Goal: Communication & Community: Ask a question

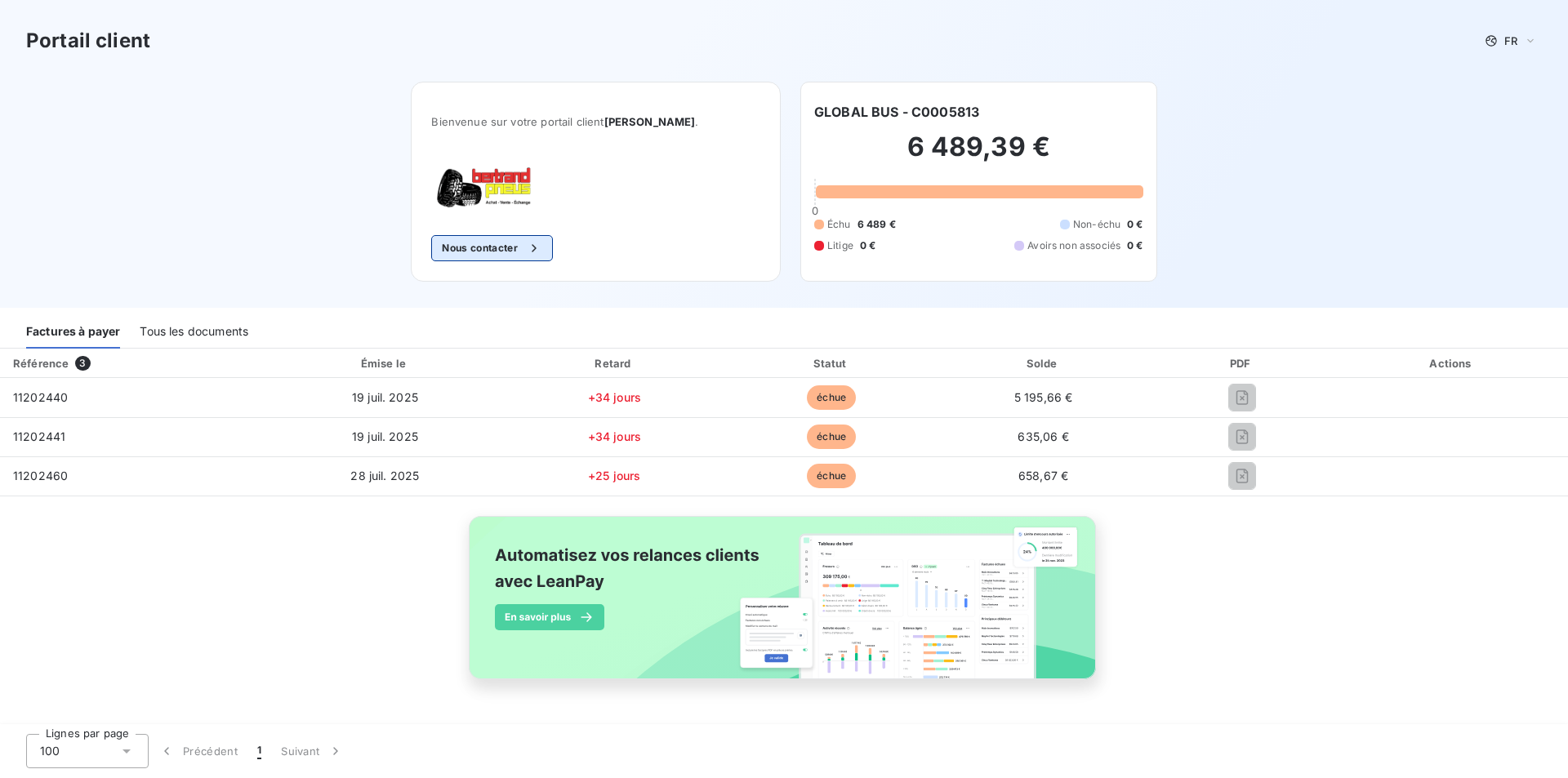
click at [503, 245] on button "Nous contacter" at bounding box center [491, 248] width 121 height 26
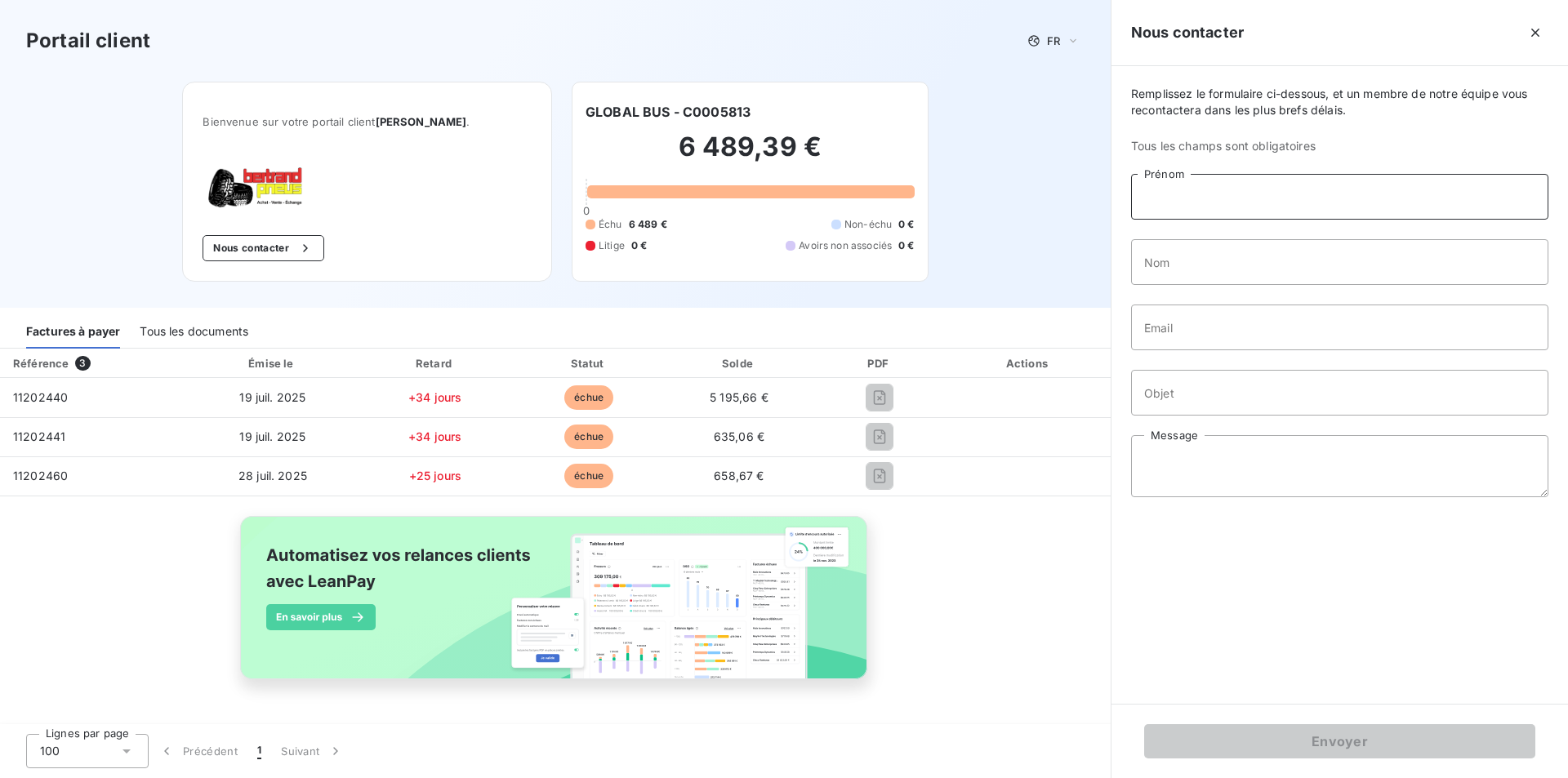
click at [1219, 208] on input "Prénom" at bounding box center [1339, 196] width 417 height 46
type input "[PERSON_NAME]"
click at [1202, 255] on input "Nom" at bounding box center [1339, 262] width 417 height 46
type input "[PERSON_NAME]"
click at [1257, 331] on input "Email" at bounding box center [1339, 328] width 417 height 46
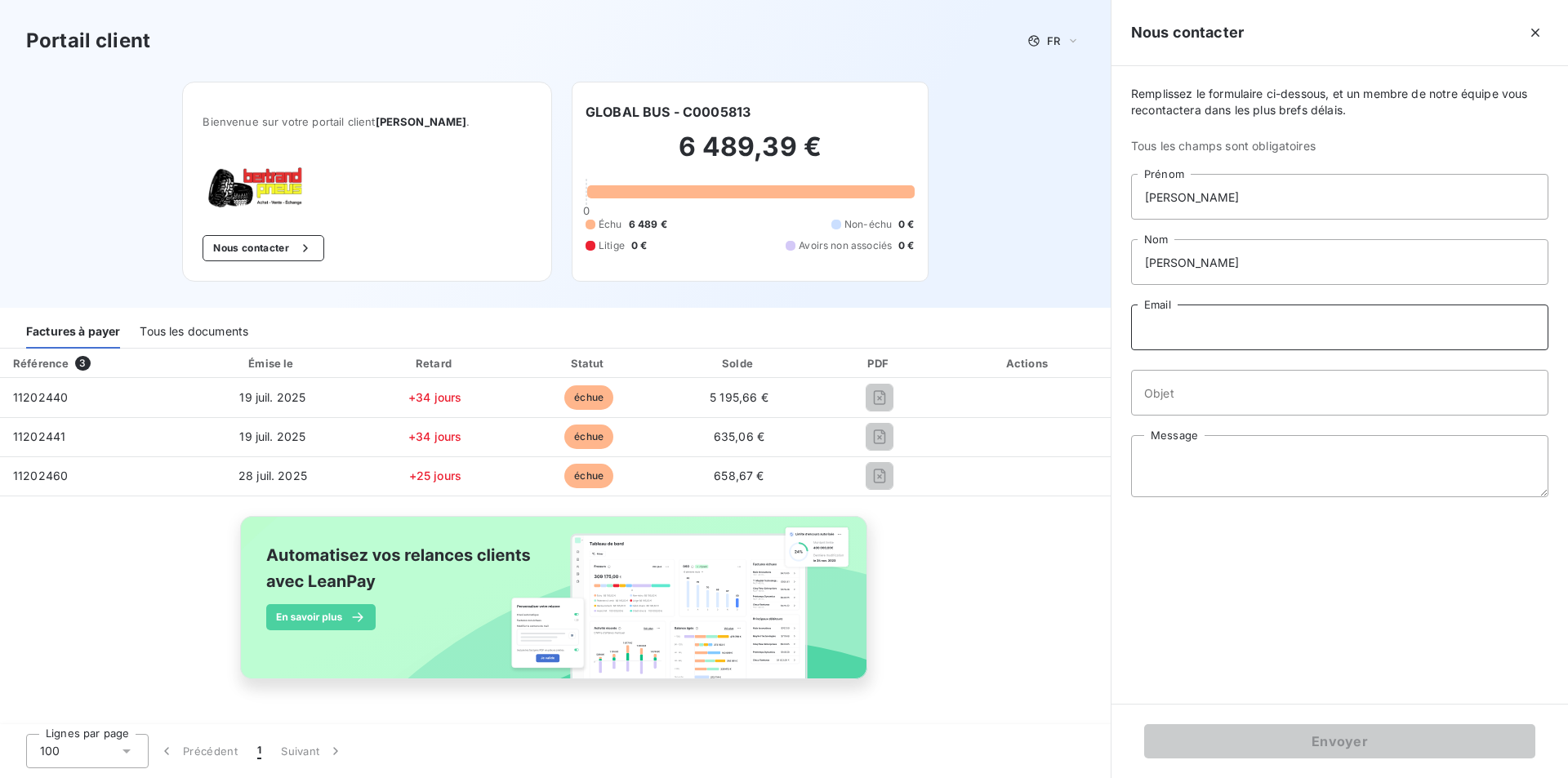
type input "[PERSON_NAME][EMAIL_ADDRESS][DOMAIN_NAME]"
click at [1224, 391] on input "Objet" at bounding box center [1339, 393] width 417 height 46
type input "FACTURES NON REGLEES"
click at [1183, 453] on textarea "Message" at bounding box center [1339, 466] width 417 height 62
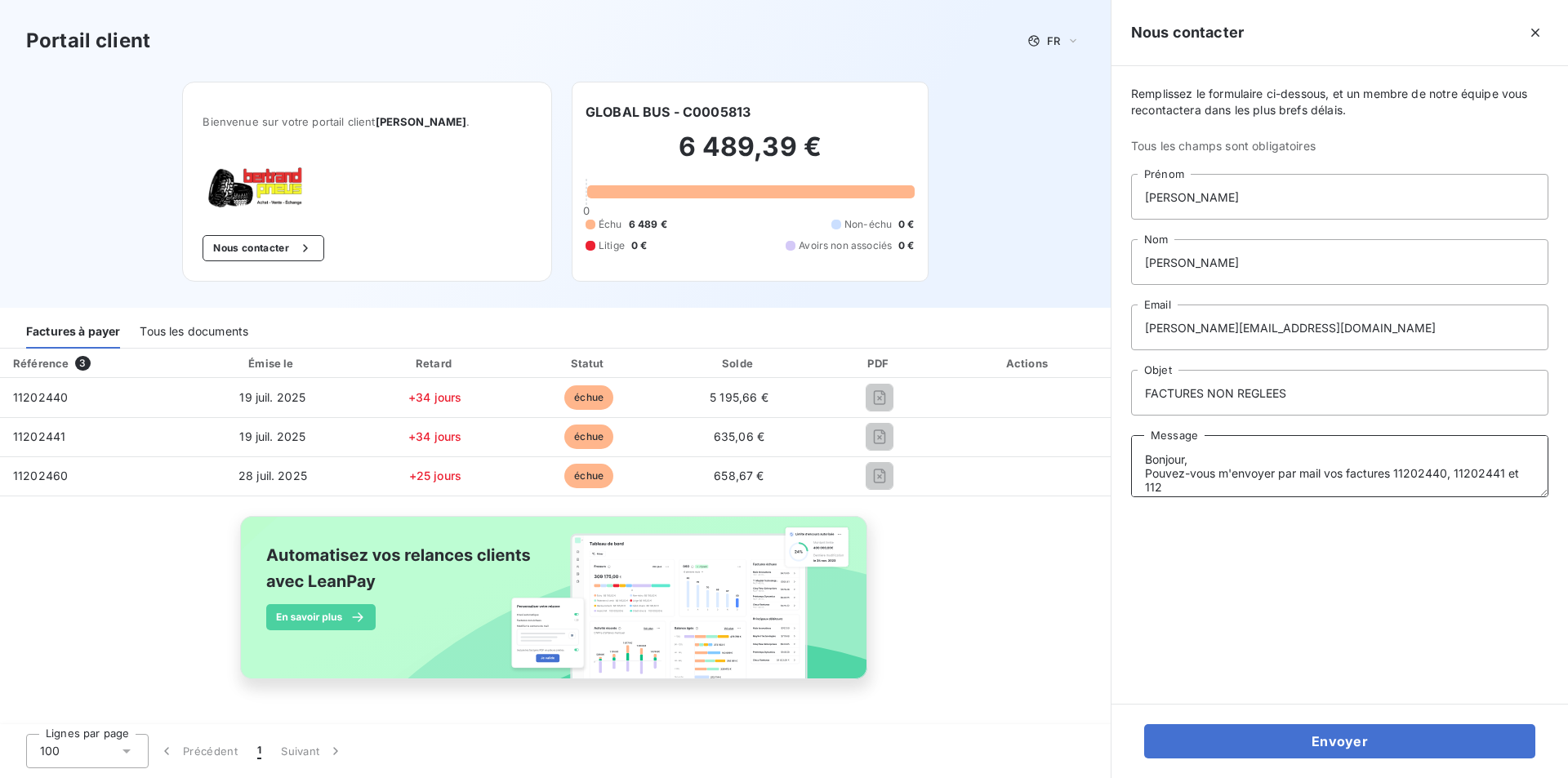
scroll to position [4, 0]
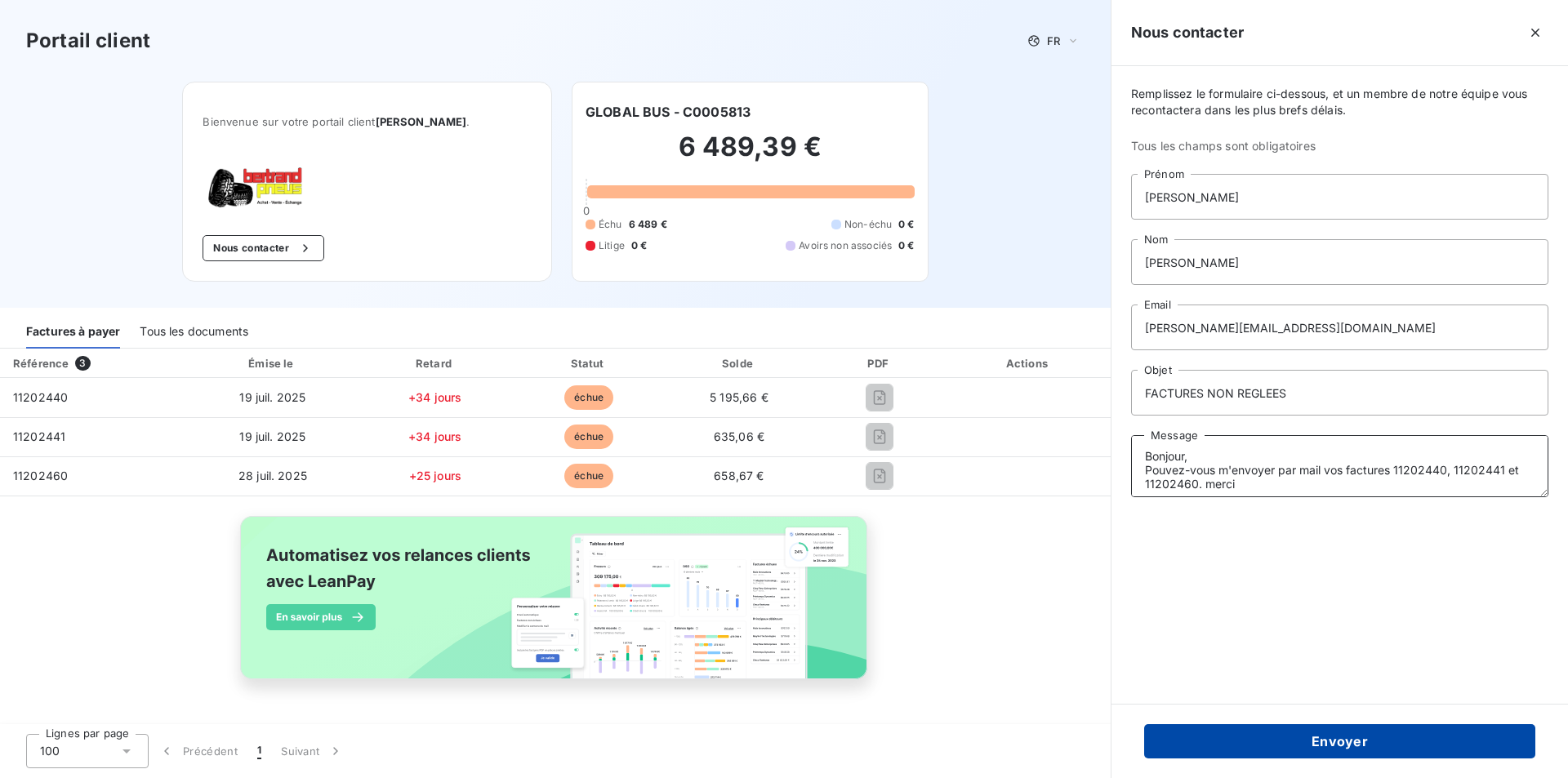
type textarea "Bonjour, Pouvez-vous m'envoyer par mail vos factures 11202440, 11202441 et 1120…"
click at [1321, 745] on button "Envoyer" at bounding box center [1340, 741] width 391 height 34
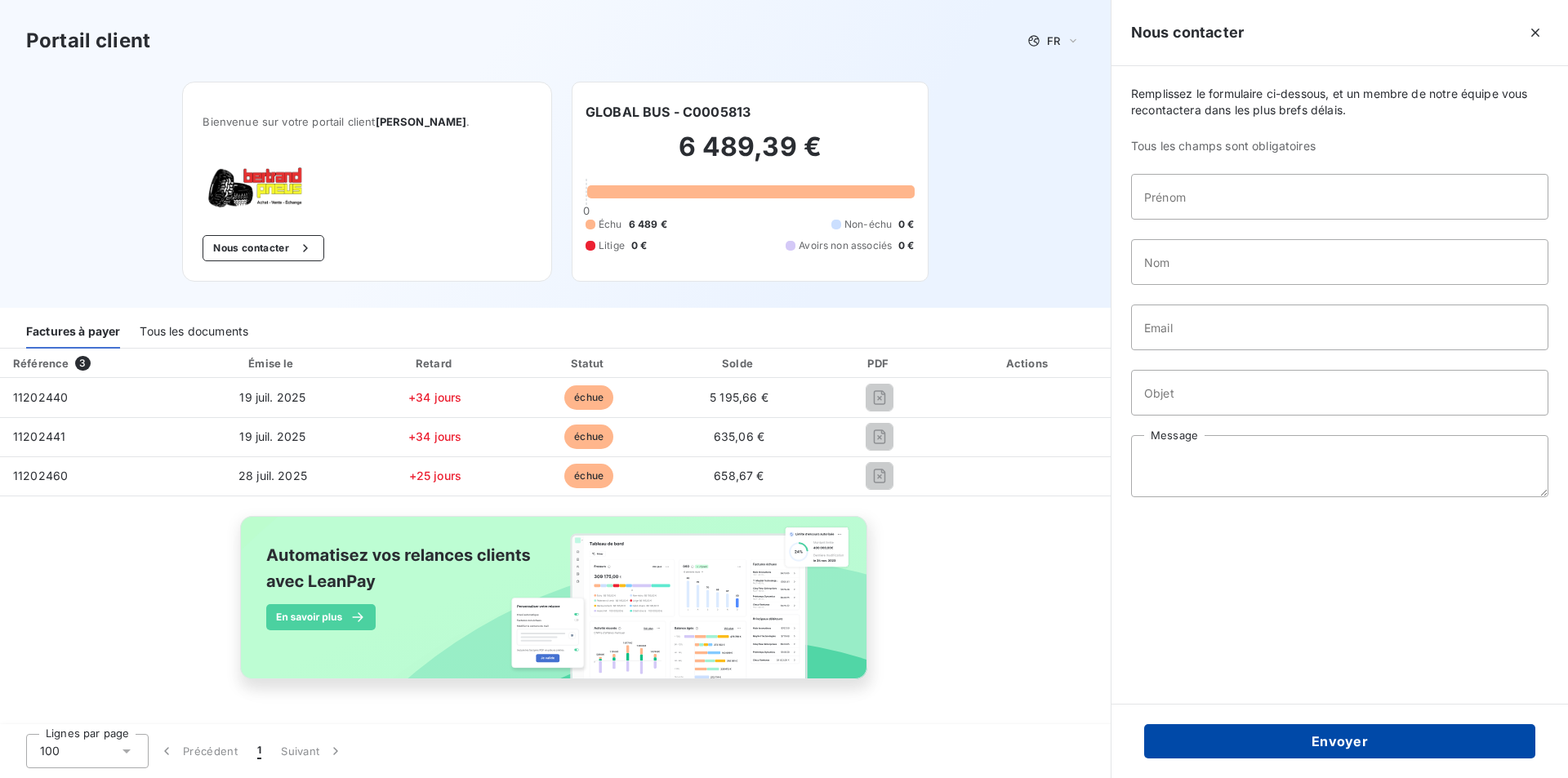
scroll to position [0, 0]
